Goal: Task Accomplishment & Management: Manage account settings

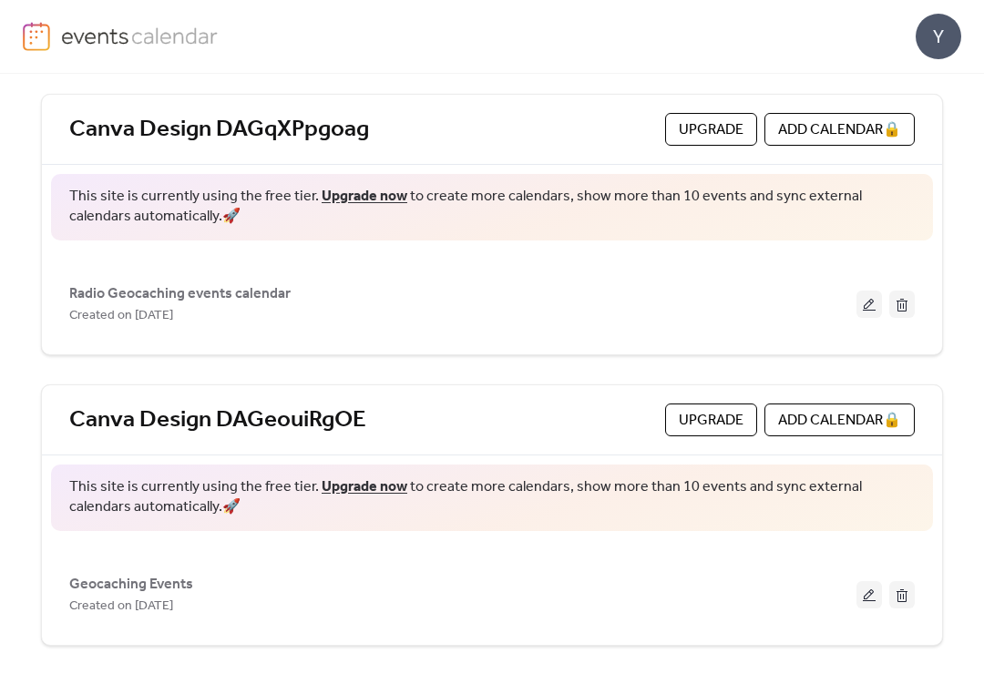
scroll to position [81, 0]
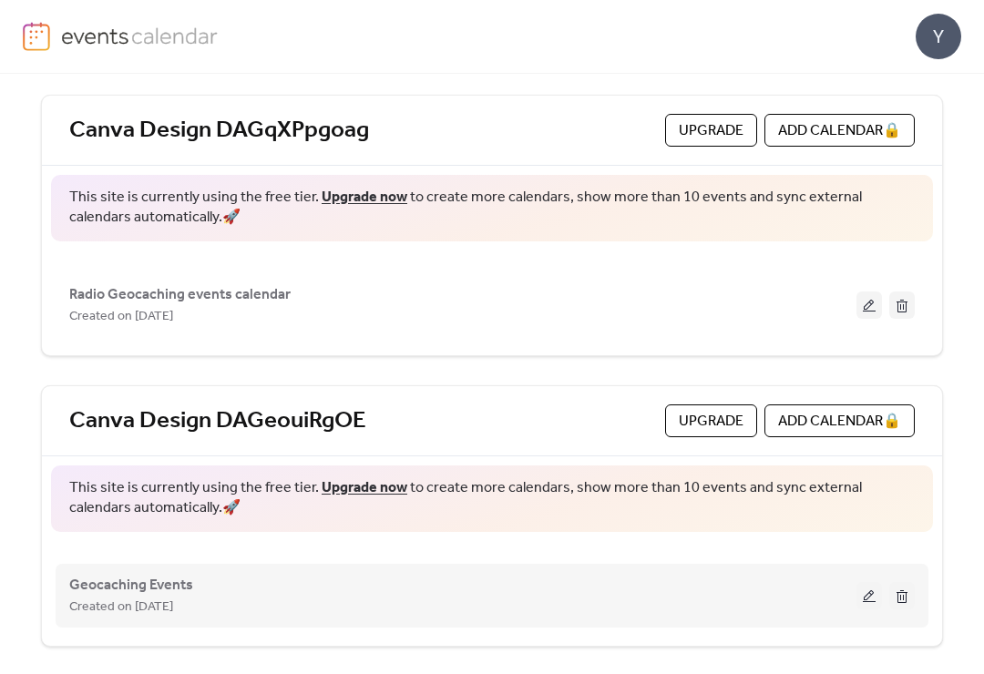
click at [858, 592] on button at bounding box center [870, 595] width 26 height 27
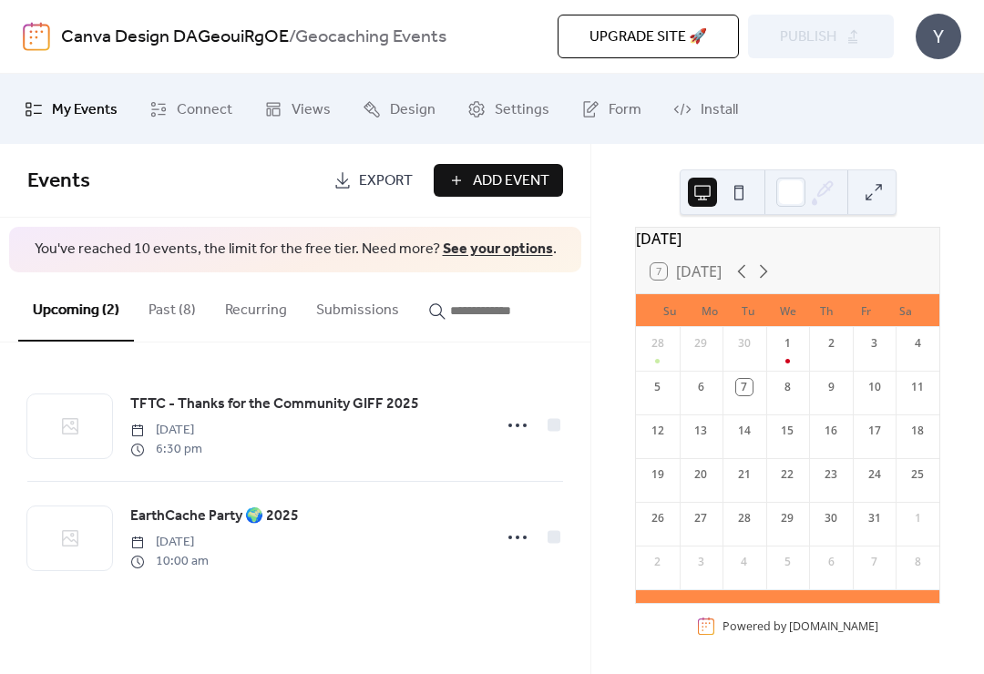
scroll to position [25, 0]
click at [181, 319] on button "Past (8)" at bounding box center [172, 305] width 77 height 67
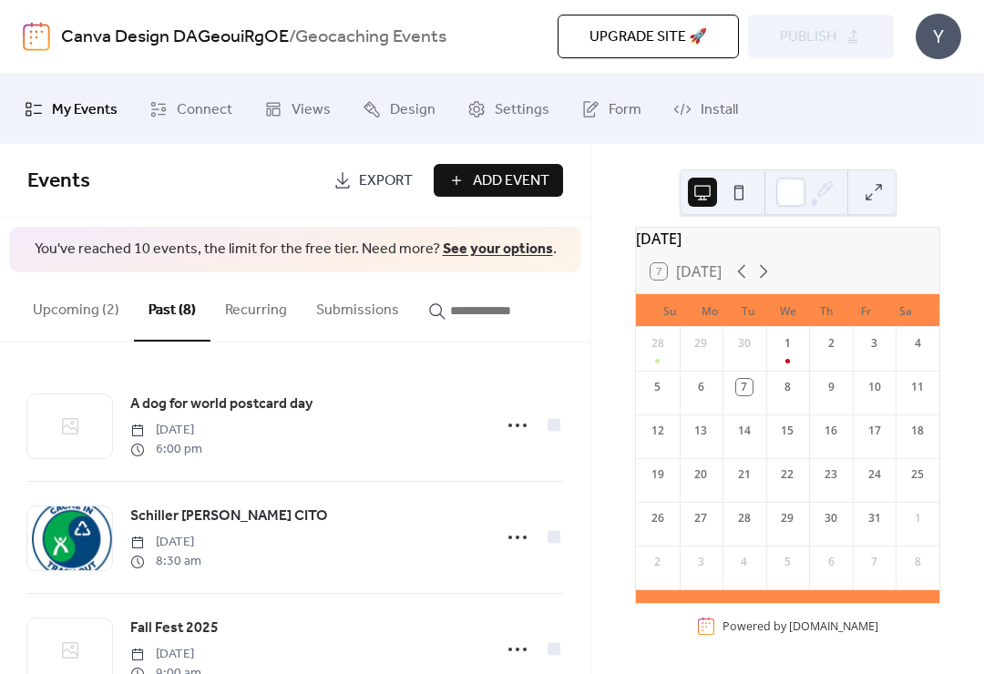
click at [103, 307] on button "Upcoming (2)" at bounding box center [76, 305] width 116 height 67
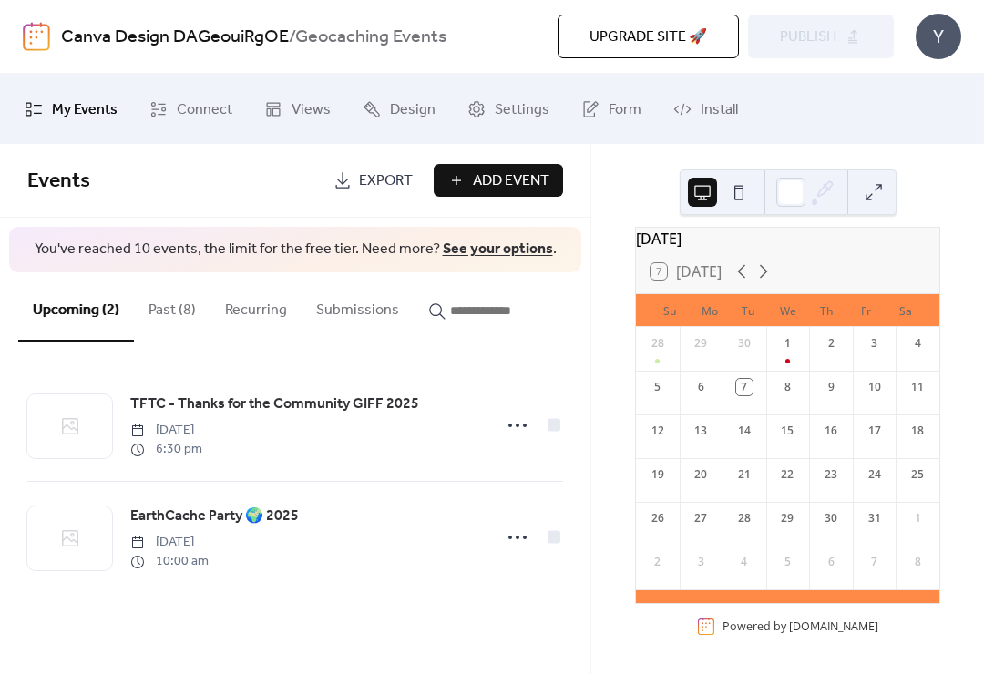
click at [501, 251] on link "See your options" at bounding box center [498, 249] width 110 height 28
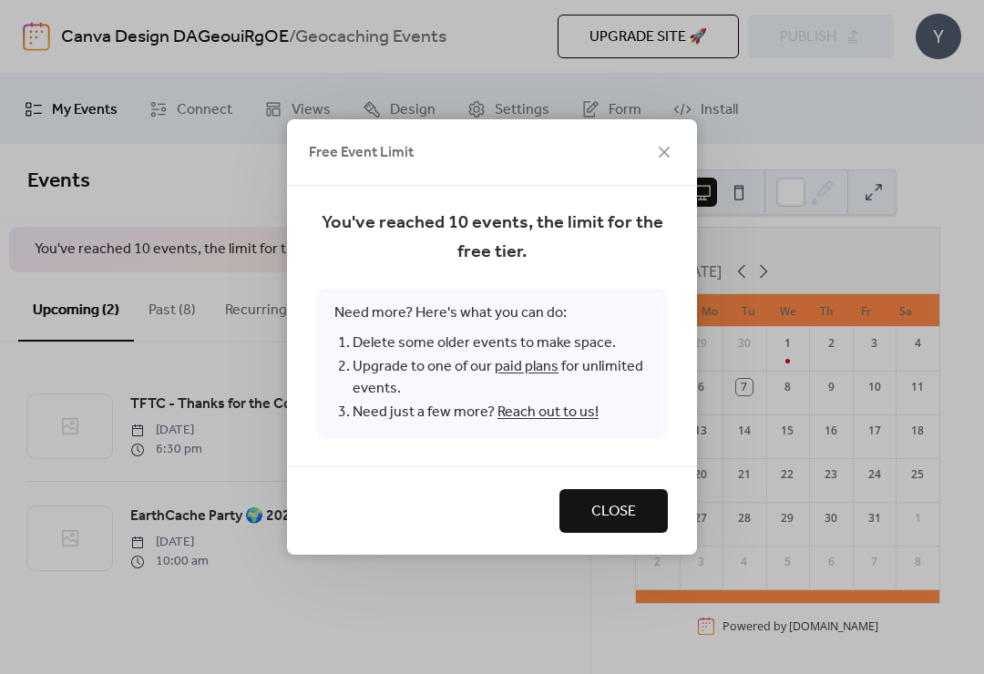
click at [642, 523] on button "Close" at bounding box center [614, 511] width 108 height 44
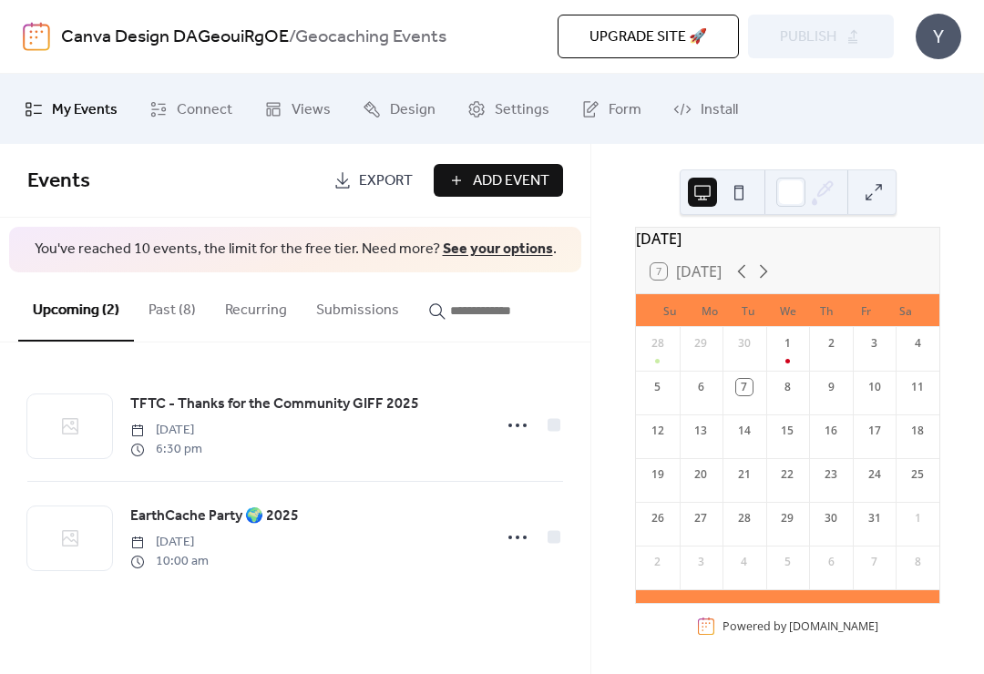
click at [192, 326] on button "Past (8)" at bounding box center [172, 305] width 77 height 67
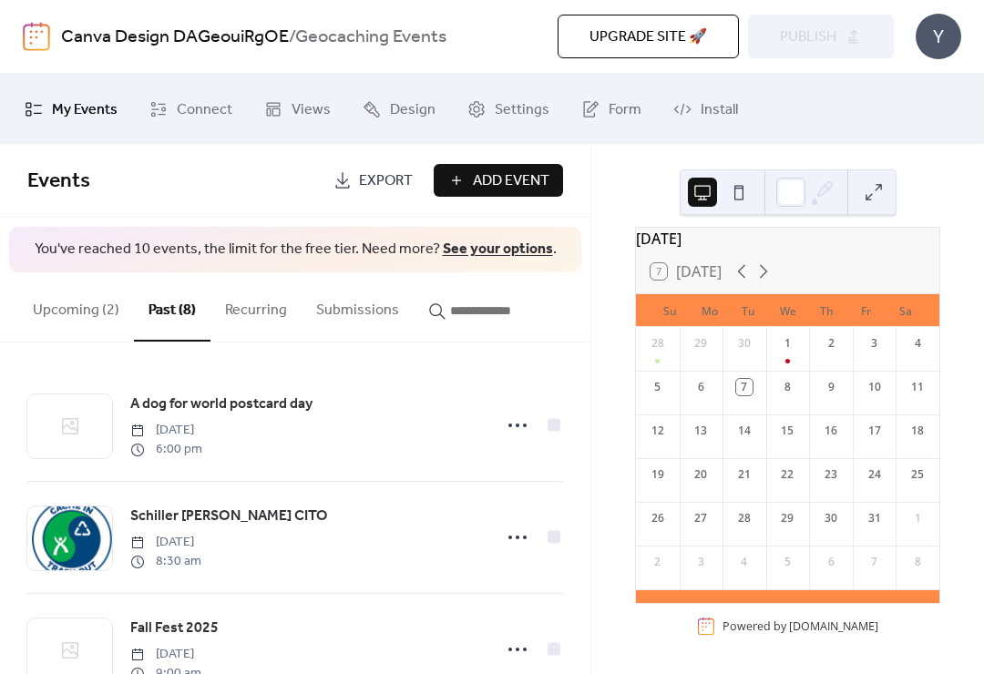
click at [534, 260] on link "See your options" at bounding box center [498, 249] width 110 height 28
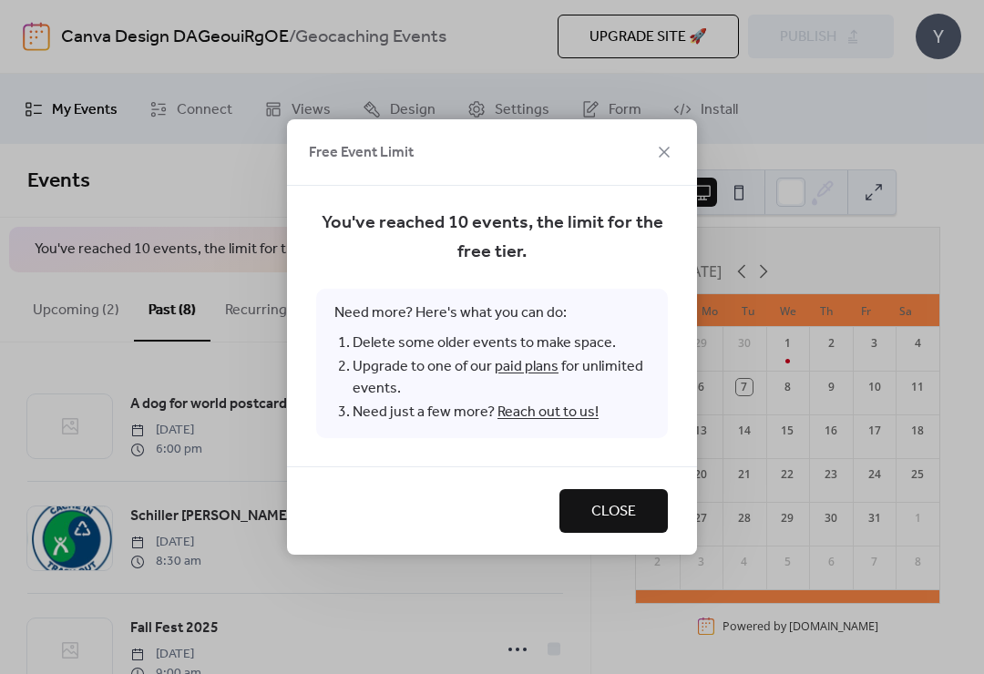
click at [637, 515] on button "Close" at bounding box center [614, 511] width 108 height 44
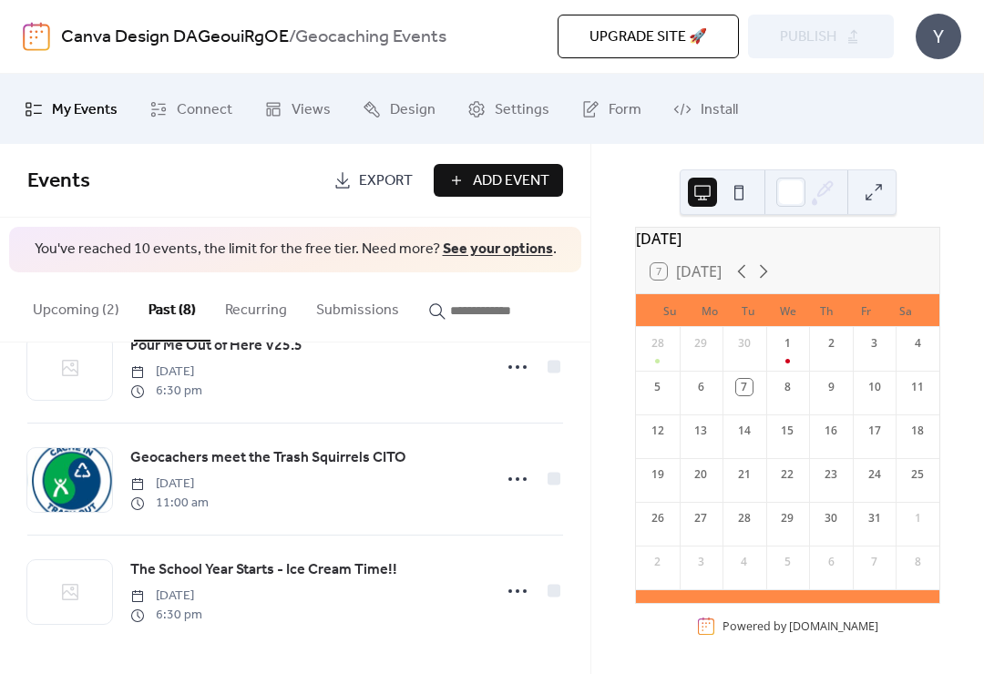
click at [622, 249] on div "[DATE] 7 [DATE] Su Mo Tu We Th Fr Sa 28 29 30 1 2 3 4 5 6 7 8 9 10 11 12 13 14 …" at bounding box center [788, 436] width 334 height 418
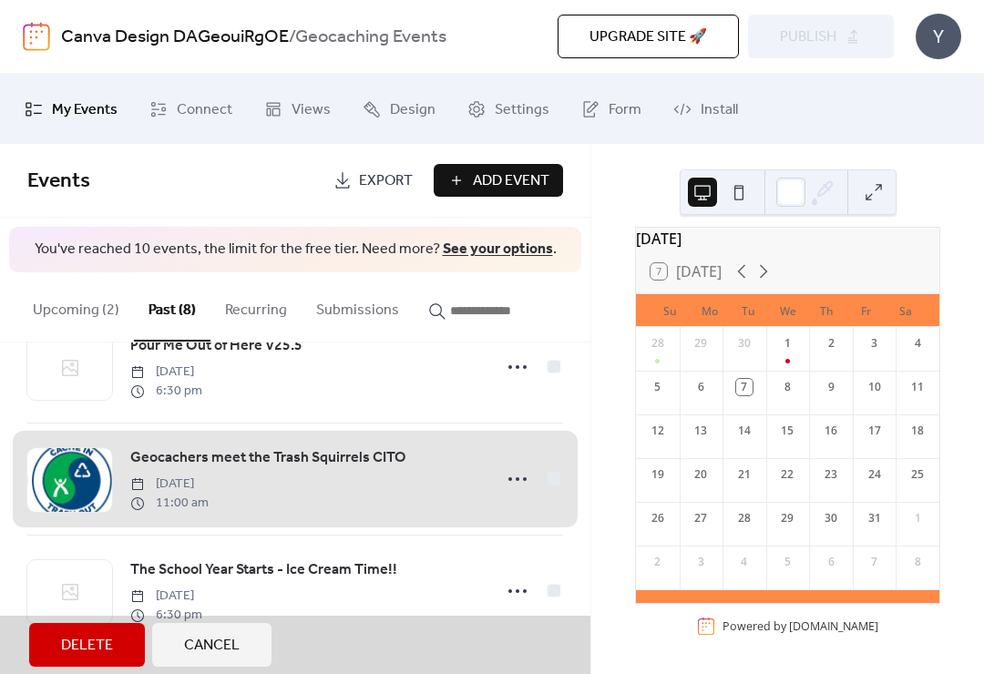
scroll to position [628, 0]
click at [242, 645] on button "Cancel" at bounding box center [211, 645] width 119 height 44
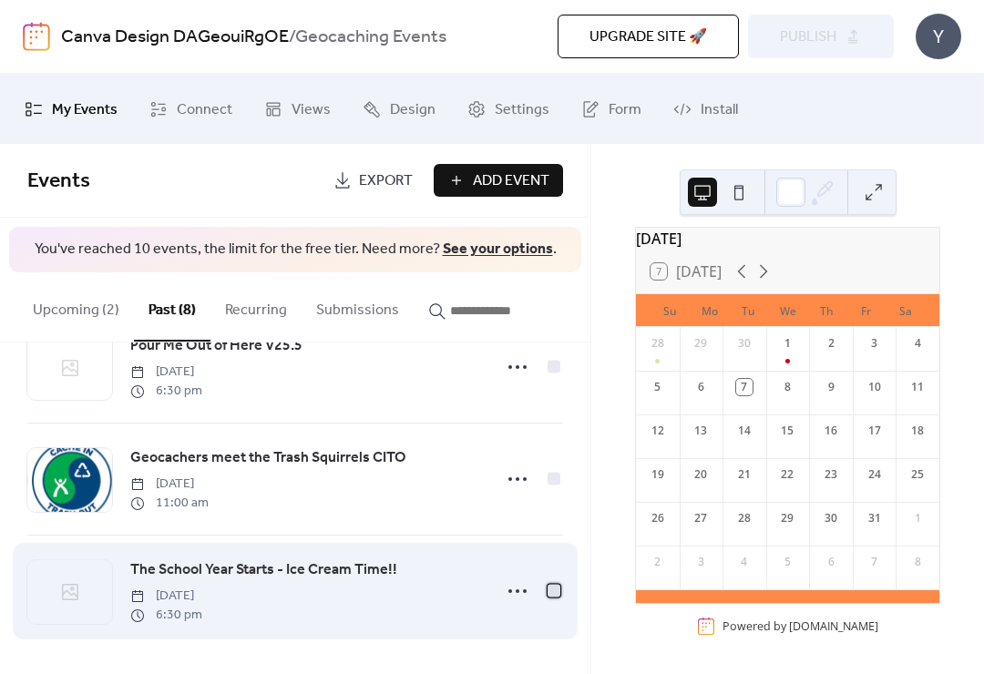
click at [552, 589] on div at bounding box center [554, 591] width 13 height 13
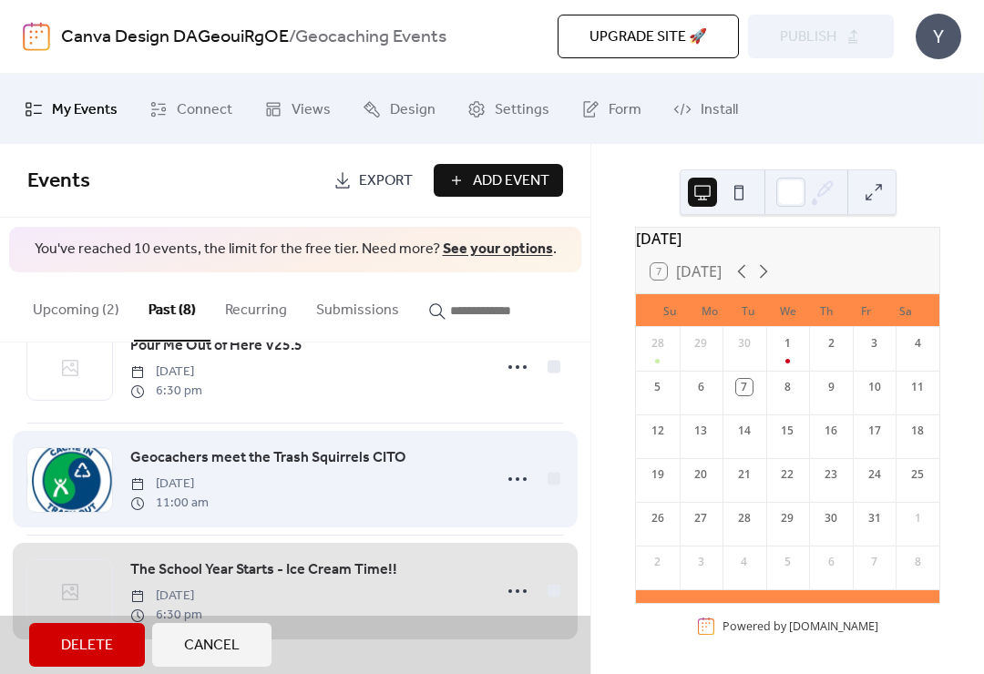
click at [557, 479] on span "Geocachers meet the Trash Squirrels CITO [DATE] 11:00 am" at bounding box center [295, 479] width 536 height 111
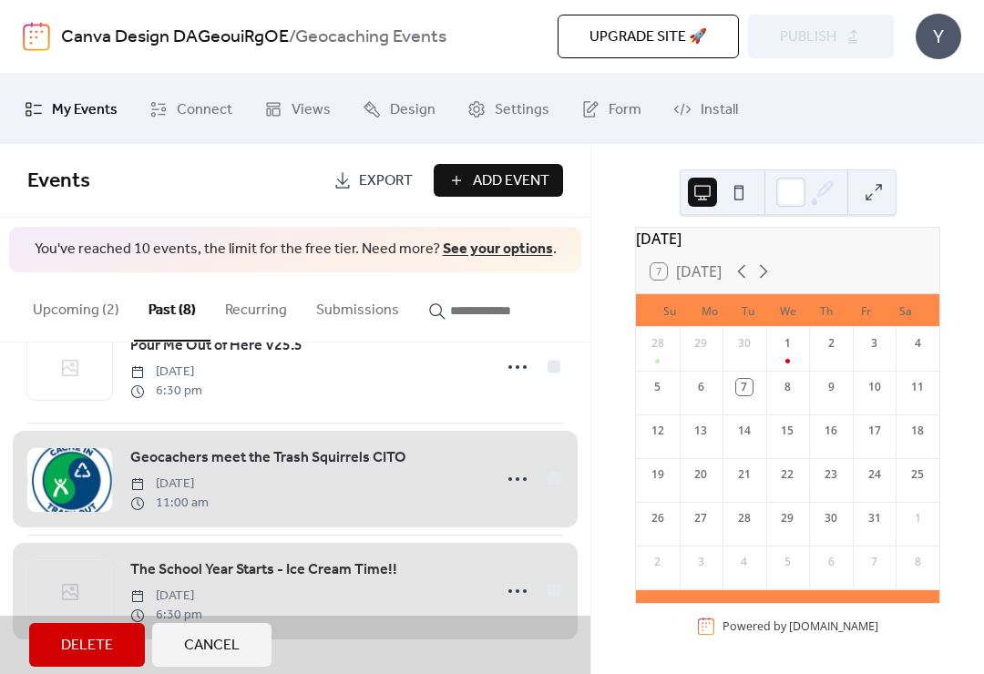
click at [91, 644] on span "Delete" at bounding box center [87, 646] width 52 height 22
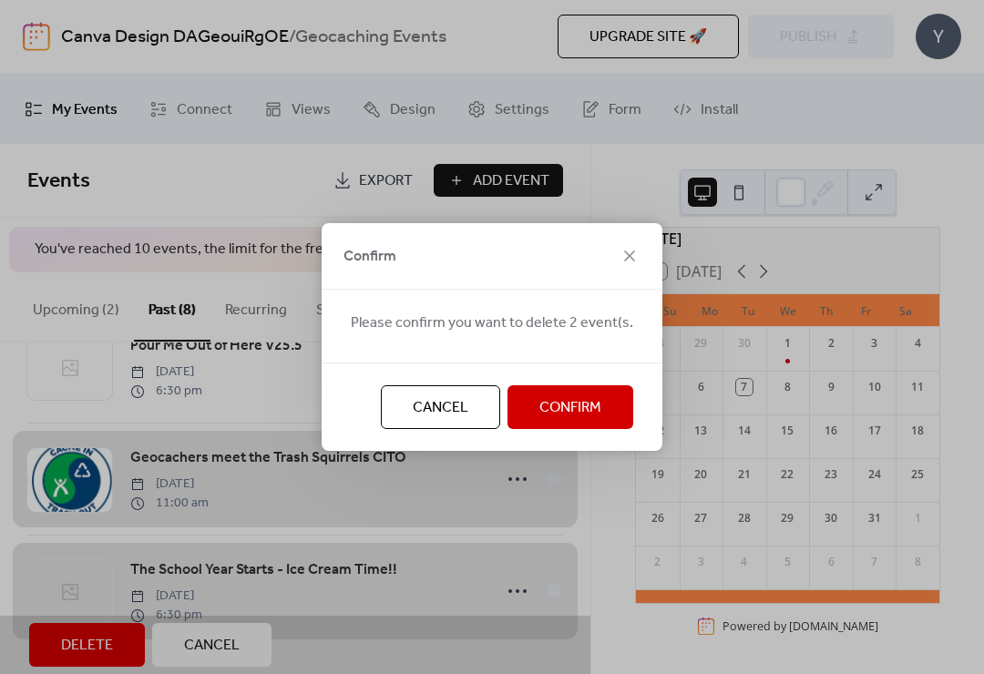
click at [622, 397] on button "Confirm" at bounding box center [571, 407] width 126 height 44
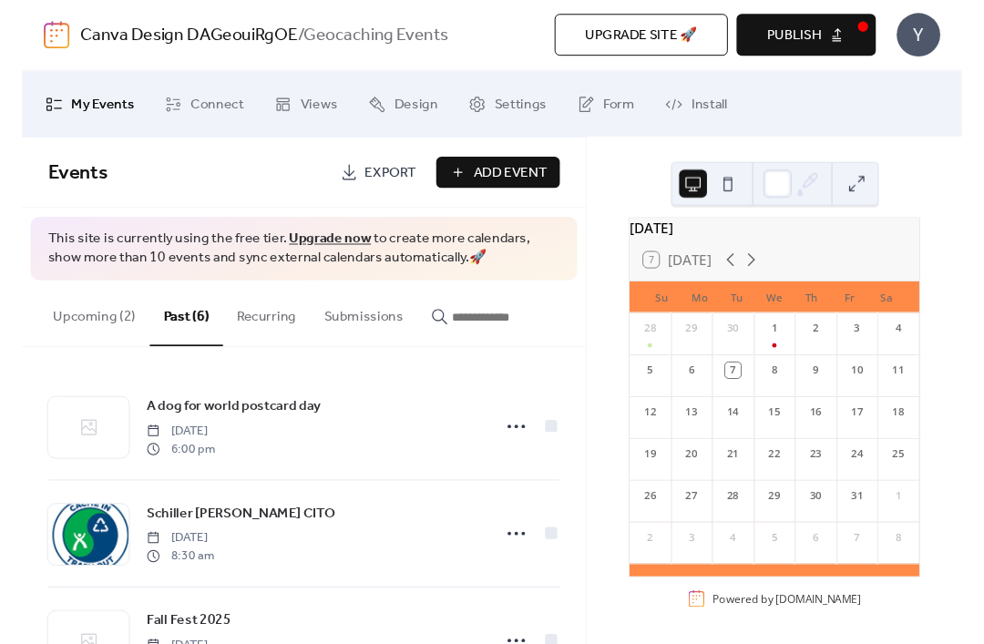
scroll to position [0, 0]
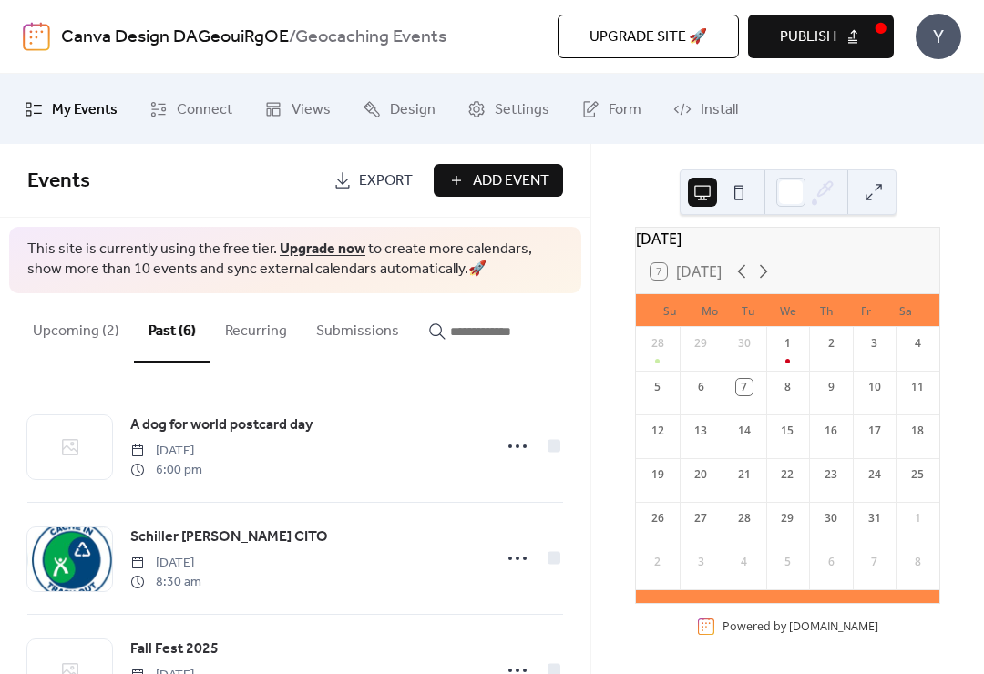
click at [83, 337] on button "Upcoming (2)" at bounding box center [76, 326] width 116 height 67
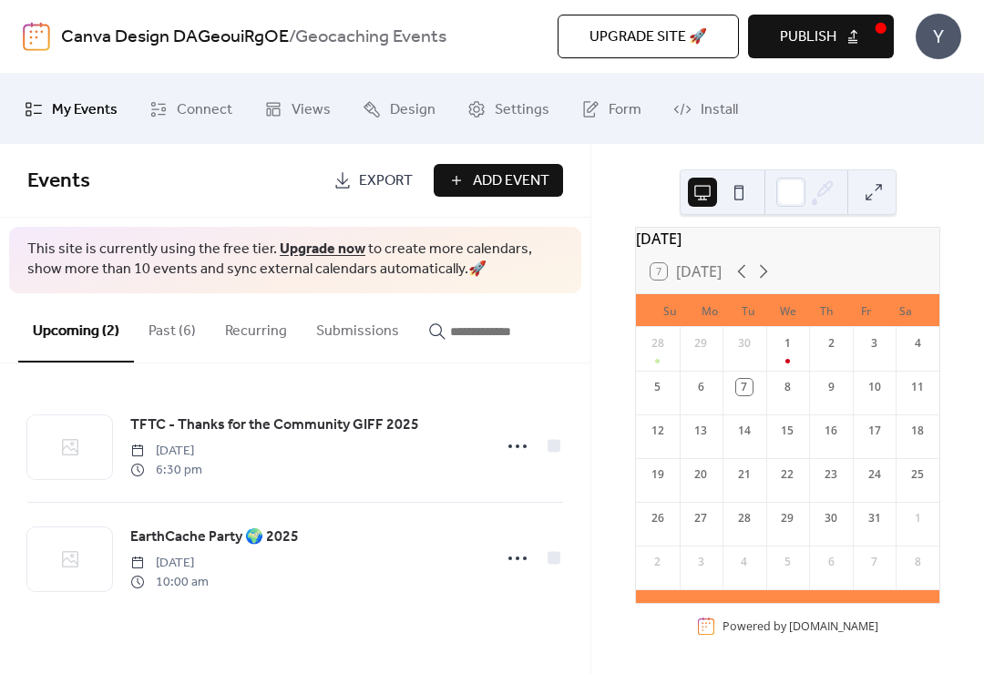
click at [866, 41] on button "Publish" at bounding box center [821, 37] width 146 height 44
